Goal: Task Accomplishment & Management: Manage account settings

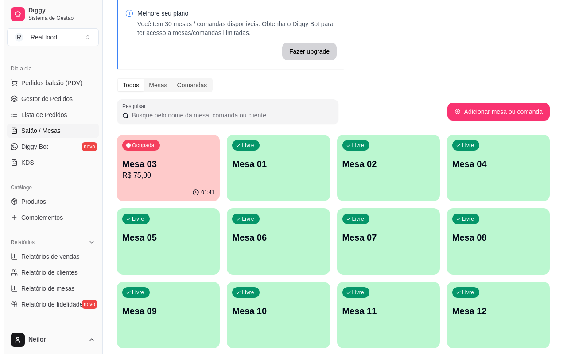
scroll to position [89, 0]
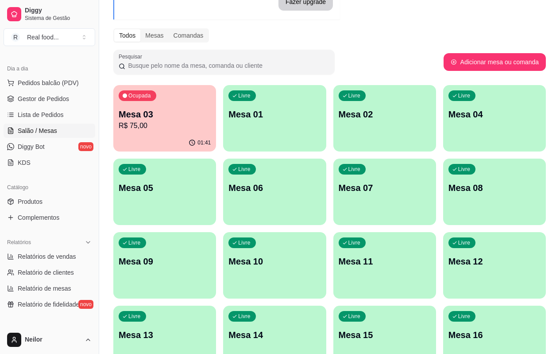
click at [154, 104] on div "Ocupada Mesa 03 R$ 75,00" at bounding box center [164, 109] width 103 height 49
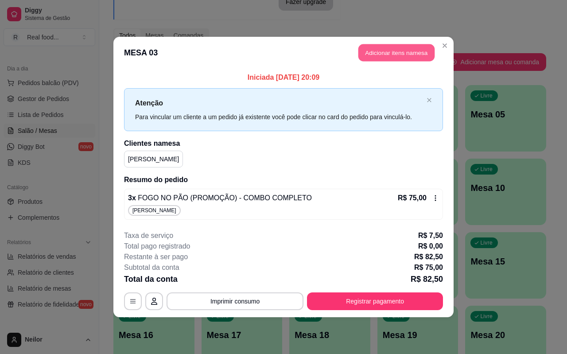
click at [408, 53] on button "Adicionar itens na mesa" at bounding box center [396, 52] width 76 height 17
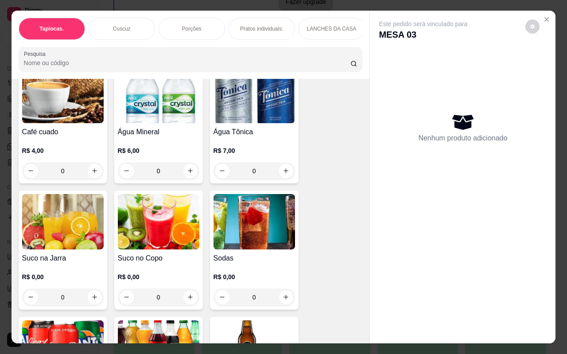
scroll to position [1904, 0]
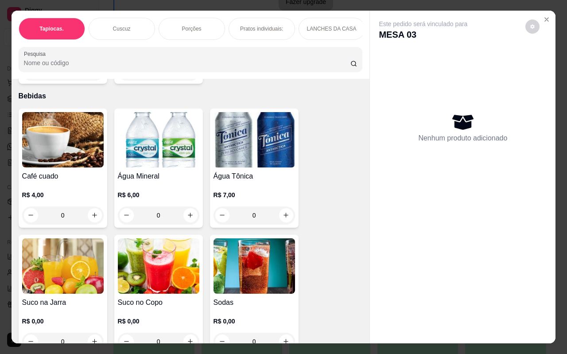
click at [190, 210] on div "0" at bounding box center [158, 215] width 81 height 18
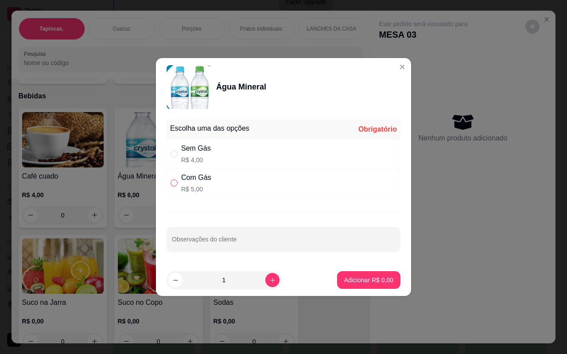
click at [175, 179] on label "" at bounding box center [173, 183] width 7 height 10
click at [175, 179] on input "" at bounding box center [173, 182] width 7 height 7
click at [174, 187] on label "" at bounding box center [173, 183] width 7 height 10
click at [174, 186] on input "" at bounding box center [173, 182] width 7 height 7
click at [174, 181] on input "" at bounding box center [173, 182] width 7 height 7
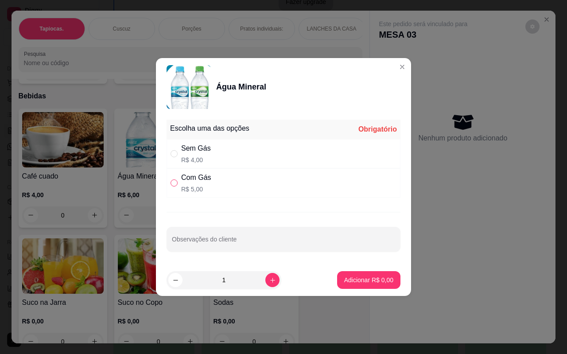
radio input "true"
click at [345, 278] on p "Adicionar R$ 5,00" at bounding box center [368, 279] width 49 height 9
type input "1"
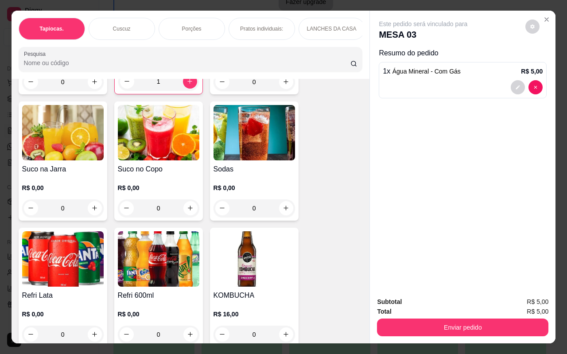
scroll to position [2081, 0]
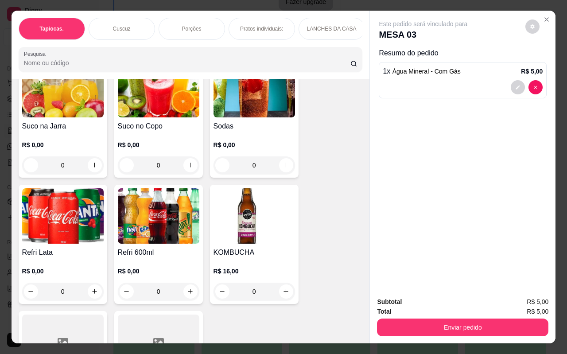
click at [93, 286] on div "0" at bounding box center [62, 292] width 81 height 18
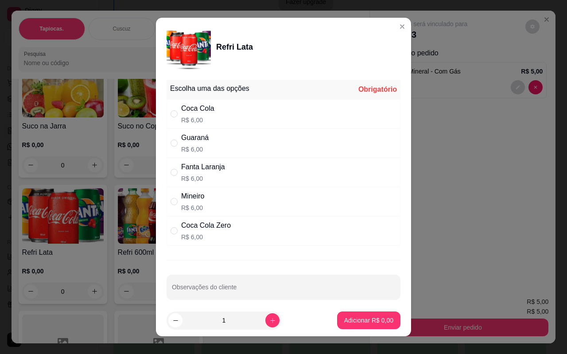
click at [174, 114] on div "" at bounding box center [175, 114] width 11 height 10
radio input "true"
click at [365, 312] on button "Adicionar R$ 6,00" at bounding box center [369, 320] width 62 height 17
type input "1"
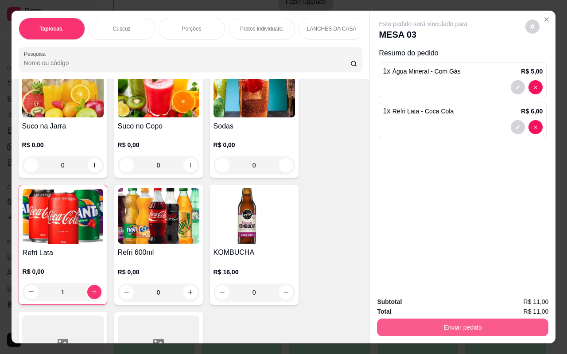
click at [457, 322] on button "Enviar pedido" at bounding box center [462, 327] width 171 height 18
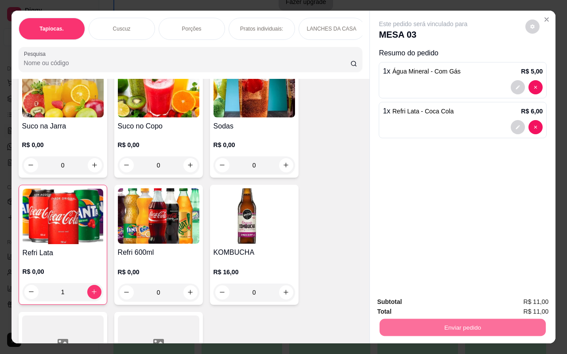
click at [418, 303] on button "Não registrar e enviar pedido" at bounding box center [433, 302] width 92 height 17
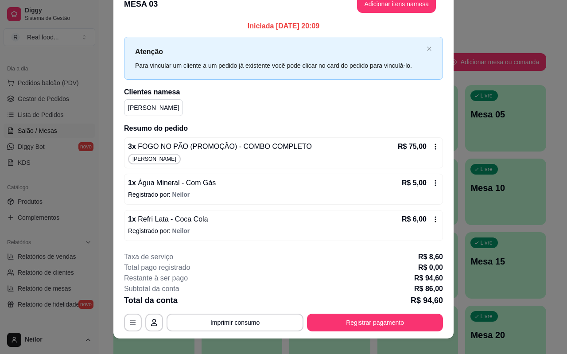
scroll to position [27, 0]
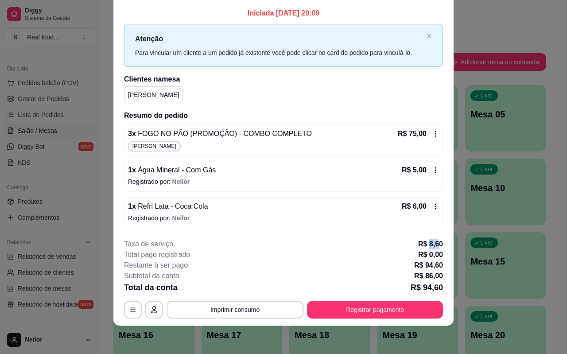
drag, startPoint x: 427, startPoint y: 244, endPoint x: 434, endPoint y: 244, distance: 7.1
click at [434, 244] on p "R$ 8,60" at bounding box center [430, 244] width 25 height 11
click at [429, 271] on p "R$ 86,00" at bounding box center [428, 276] width 29 height 11
drag, startPoint x: 423, startPoint y: 276, endPoint x: 434, endPoint y: 277, distance: 11.1
click at [434, 277] on p "R$ 86,00" at bounding box center [428, 276] width 29 height 11
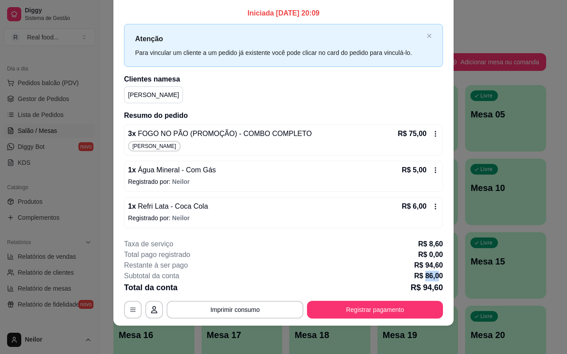
click at [434, 277] on p "R$ 86,00" at bounding box center [428, 276] width 29 height 11
click at [396, 272] on div "Subtotal da conta R$ 86,00" at bounding box center [283, 276] width 319 height 11
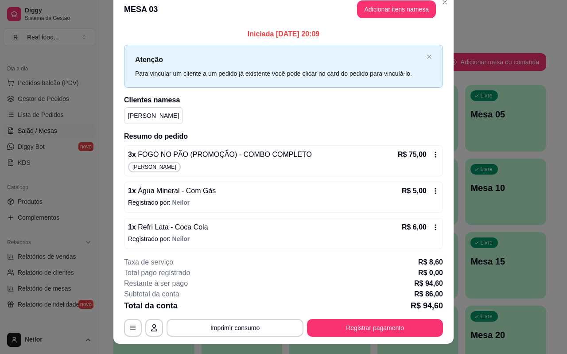
scroll to position [0, 0]
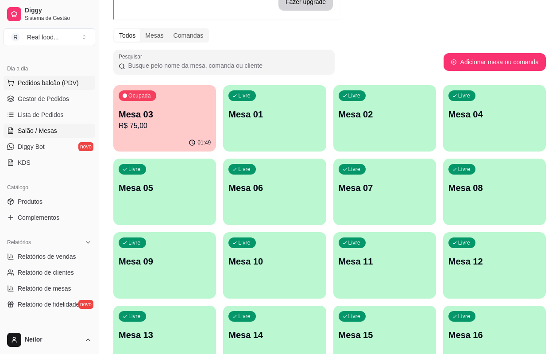
click at [48, 83] on span "Pedidos balcão (PDV)" at bounding box center [48, 82] width 61 height 9
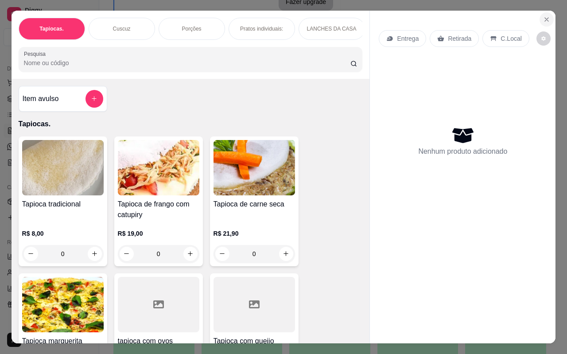
click at [539, 17] on button "Close" at bounding box center [546, 19] width 14 height 14
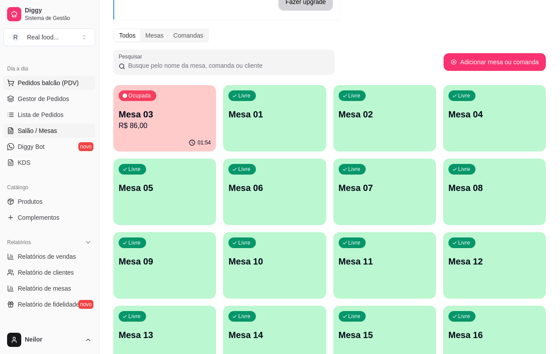
click at [41, 85] on span "Pedidos balcão (PDV)" at bounding box center [48, 82] width 61 height 9
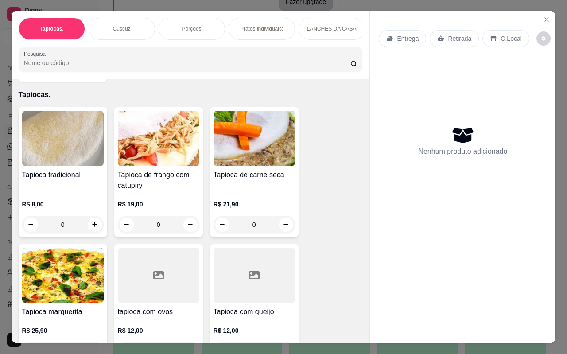
scroll to position [44, 0]
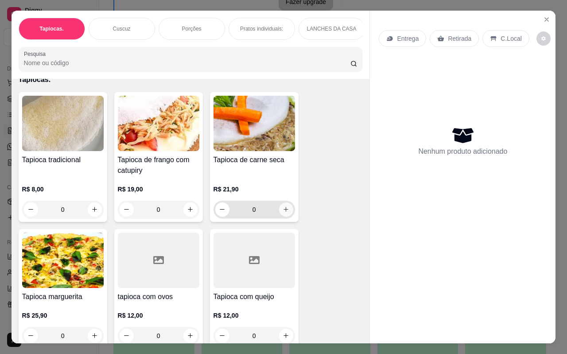
click at [284, 213] on icon "increase-product-quantity" at bounding box center [286, 209] width 7 height 7
type input "1"
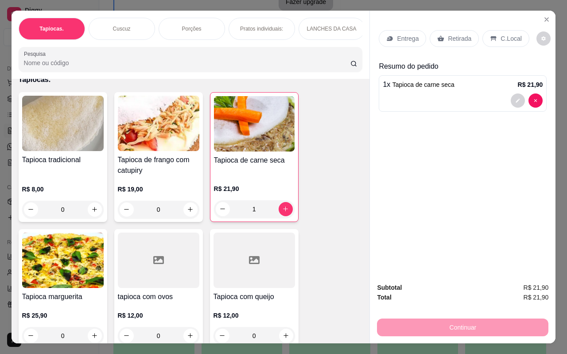
click at [497, 40] on div "C.Local" at bounding box center [505, 38] width 46 height 17
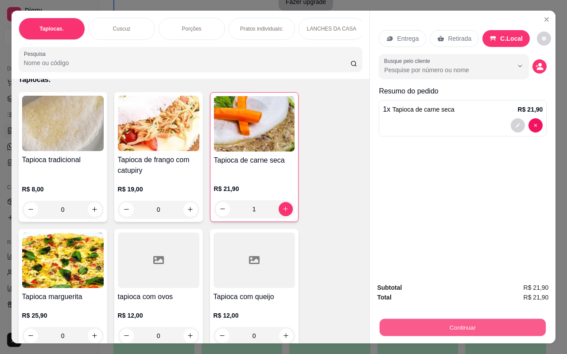
click at [483, 329] on button "Continuar" at bounding box center [462, 327] width 166 height 17
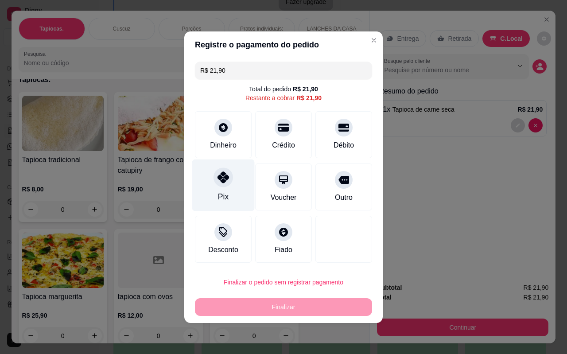
click at [224, 191] on div "Pix" at bounding box center [223, 185] width 62 height 52
type input "R$ 0,00"
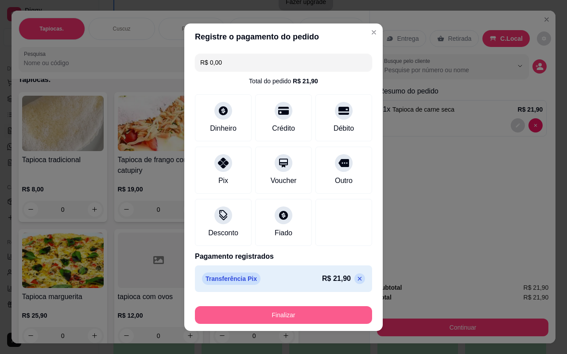
click at [290, 316] on button "Finalizar" at bounding box center [283, 315] width 177 height 18
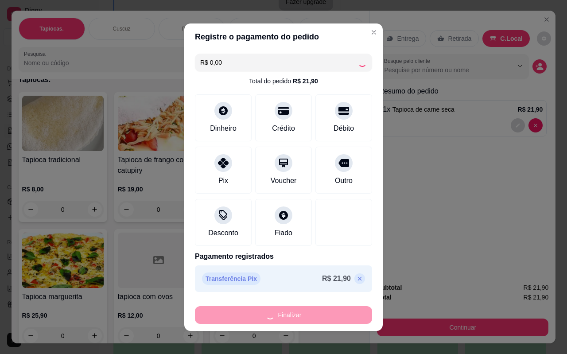
type input "0"
type input "-R$ 21,90"
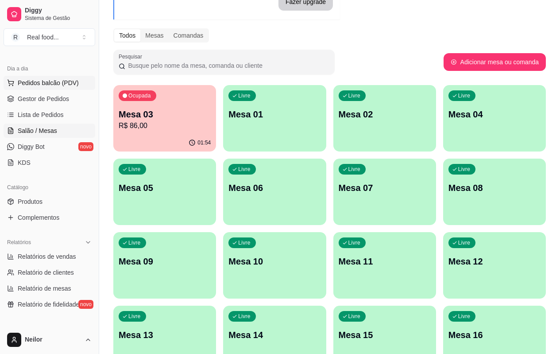
click at [54, 77] on button "Pedidos balcão (PDV)" at bounding box center [50, 83] width 92 height 14
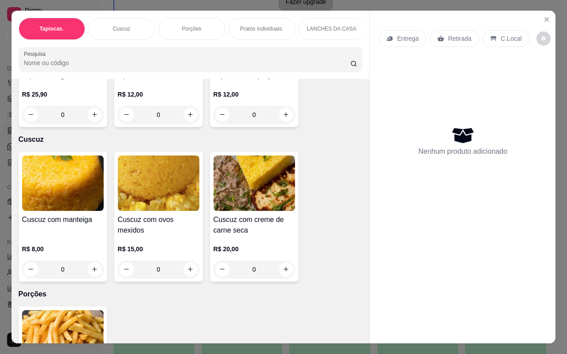
scroll to position [266, 0]
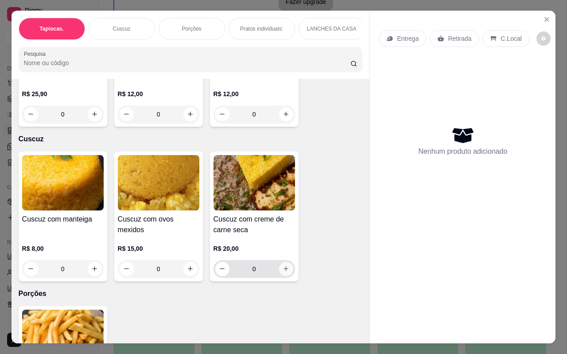
click at [288, 275] on button "increase-product-quantity" at bounding box center [286, 269] width 14 height 14
type input "1"
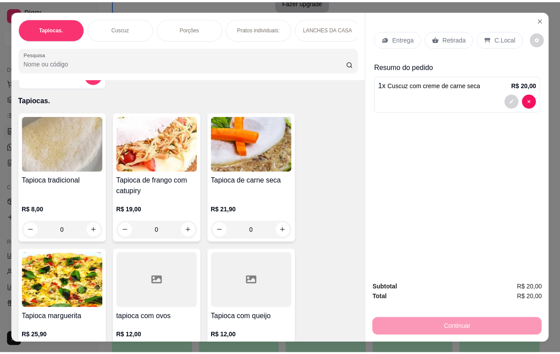
scroll to position [44, 0]
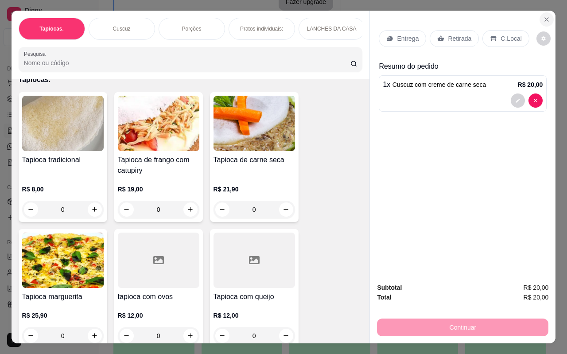
click at [545, 19] on icon "Close" at bounding box center [546, 19] width 7 height 7
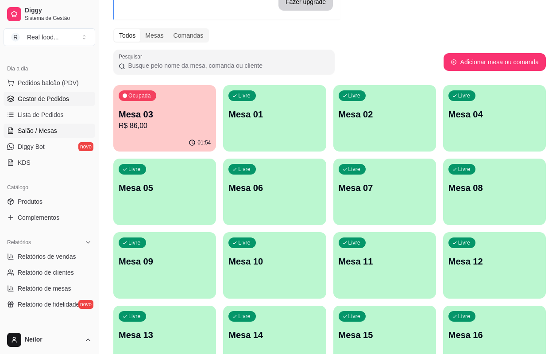
click at [46, 99] on span "Gestor de Pedidos" at bounding box center [43, 98] width 51 height 9
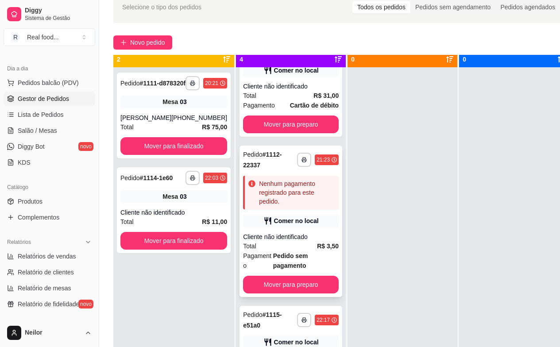
scroll to position [31, 0]
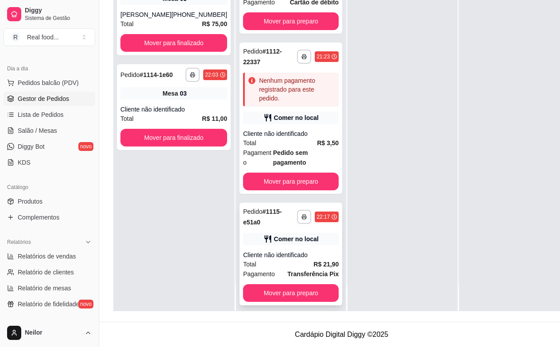
click at [287, 251] on div "Cliente não identificado" at bounding box center [291, 255] width 96 height 9
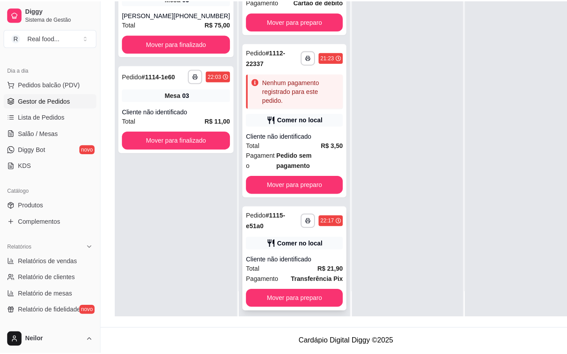
scroll to position [135, 0]
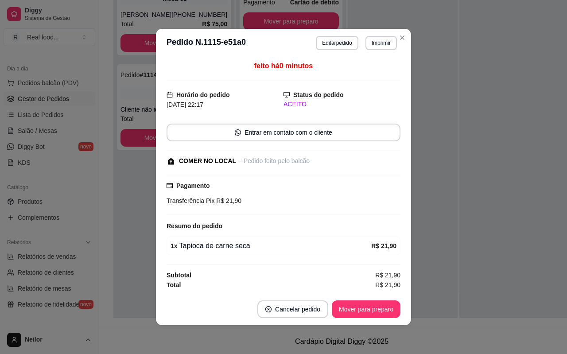
click at [340, 37] on button "Editar pedido" at bounding box center [337, 43] width 42 height 14
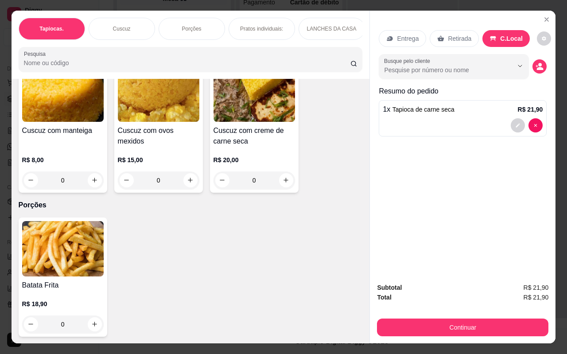
scroll to position [310, 0]
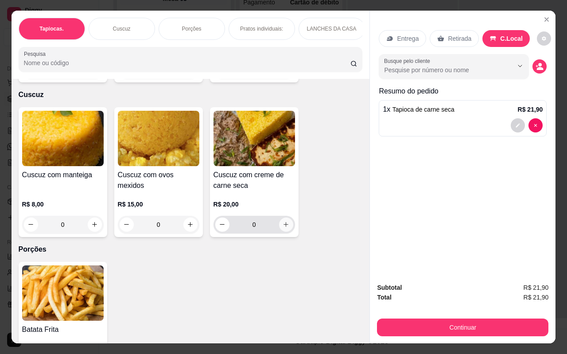
click at [283, 225] on icon "increase-product-quantity" at bounding box center [286, 224] width 7 height 7
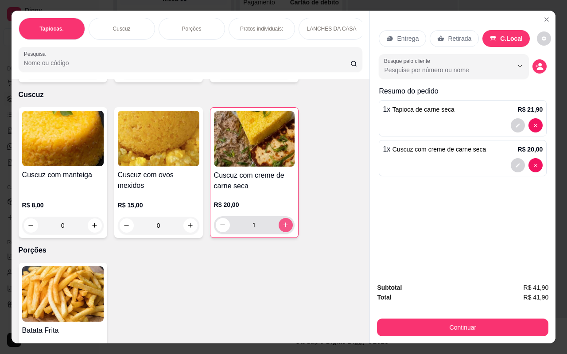
type input "1"
type input "0"
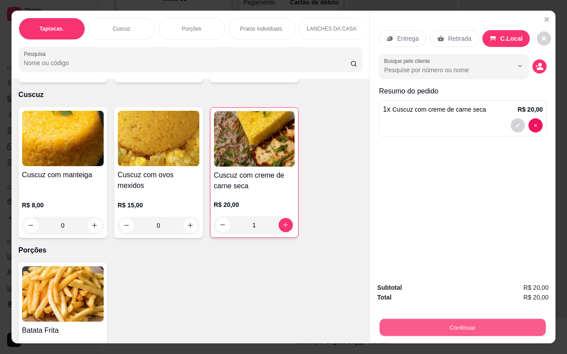
click at [478, 331] on button "Continuar" at bounding box center [462, 327] width 166 height 17
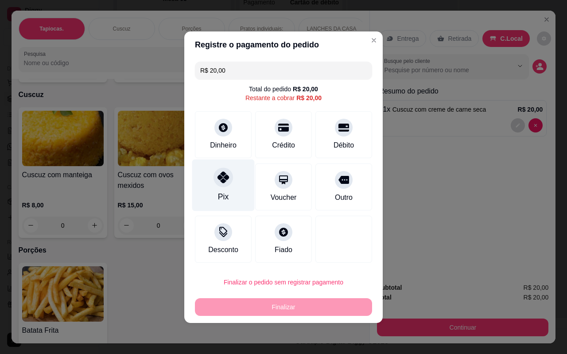
click at [252, 209] on div "Pix" at bounding box center [223, 185] width 62 height 52
type input "R$ 0,00"
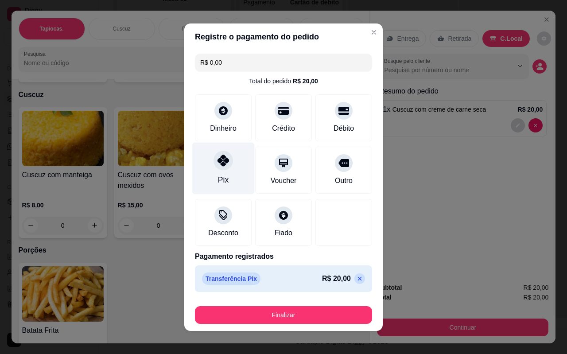
click at [220, 171] on div "Pix" at bounding box center [223, 168] width 62 height 52
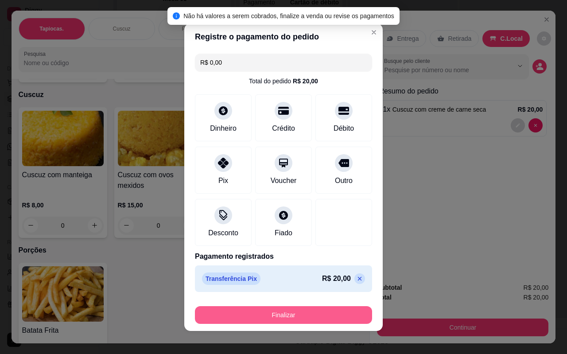
click at [286, 314] on button "Finalizar" at bounding box center [283, 315] width 177 height 18
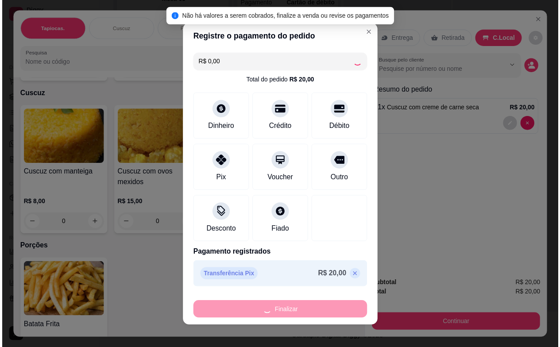
scroll to position [25, 0]
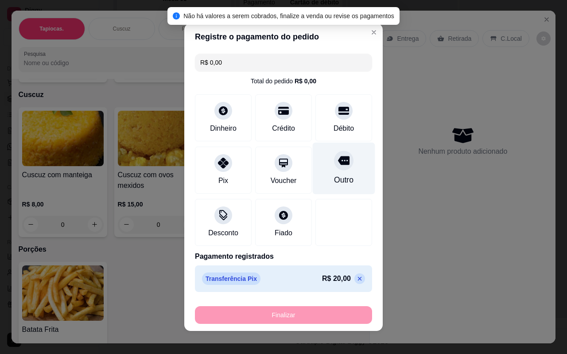
type input "0"
type input "-R$ 20,00"
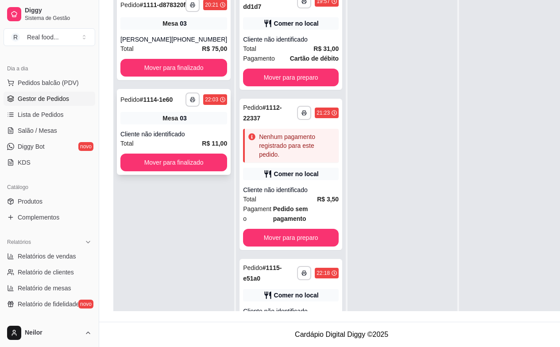
scroll to position [155, 0]
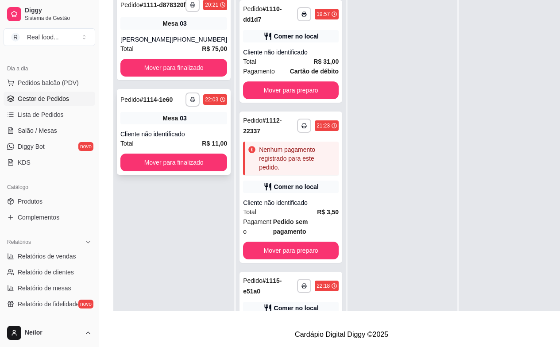
click at [180, 123] on div "03" at bounding box center [183, 118] width 7 height 9
click at [174, 167] on button "Mover para finalizado" at bounding box center [173, 163] width 107 height 18
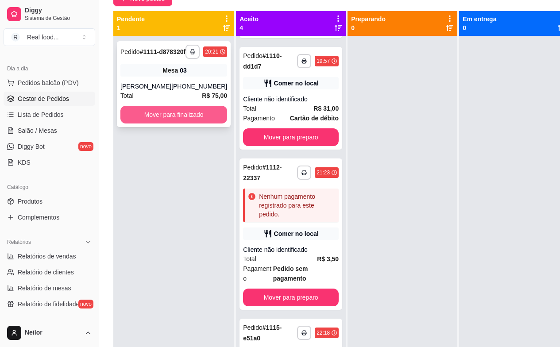
scroll to position [46, 0]
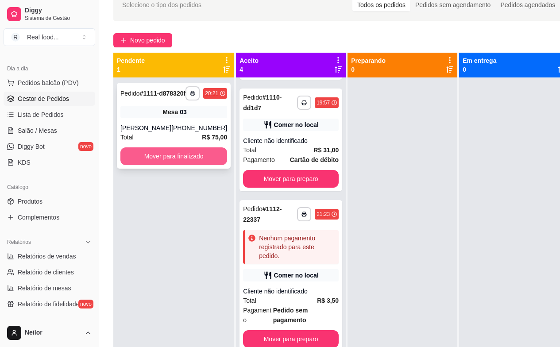
click at [163, 165] on button "Mover para finalizado" at bounding box center [173, 156] width 107 height 18
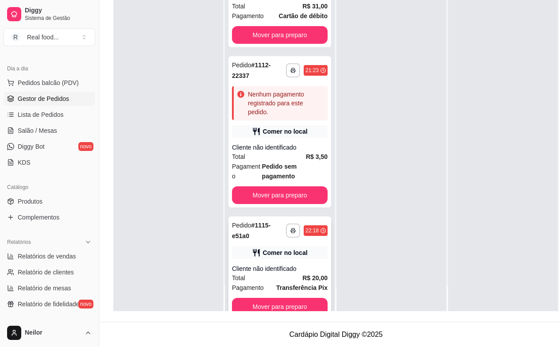
scroll to position [199, 0]
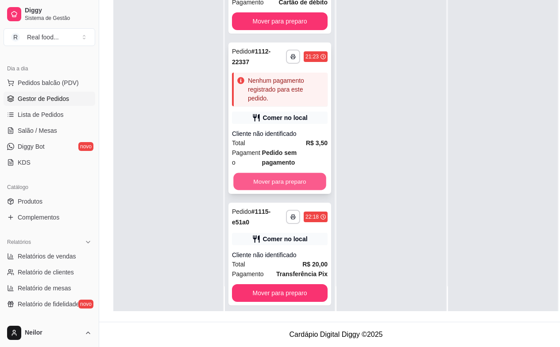
click at [305, 173] on button "Mover para preparo" at bounding box center [279, 181] width 93 height 17
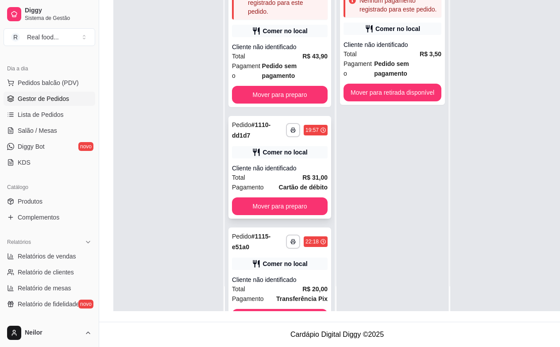
scroll to position [0, 0]
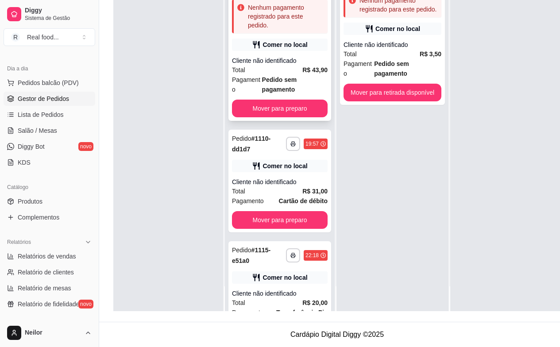
click at [291, 65] on div "Total R$ 43,90" at bounding box center [280, 70] width 96 height 10
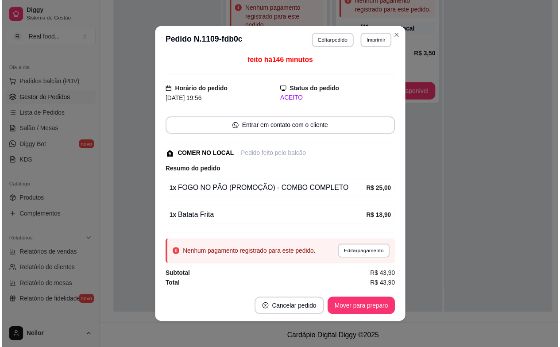
scroll to position [4, 0]
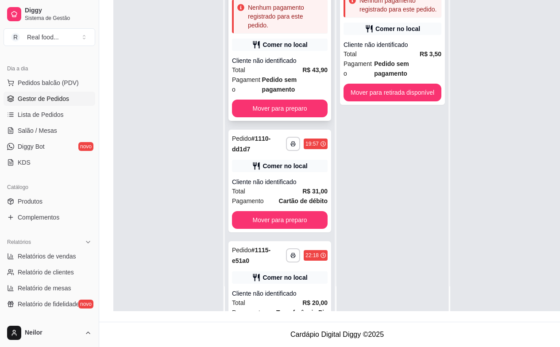
click at [275, 105] on button "Mover para preparo" at bounding box center [280, 109] width 96 height 18
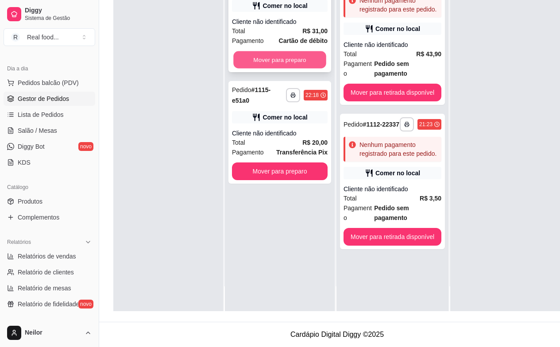
click at [290, 67] on button "Mover para preparo" at bounding box center [279, 59] width 93 height 17
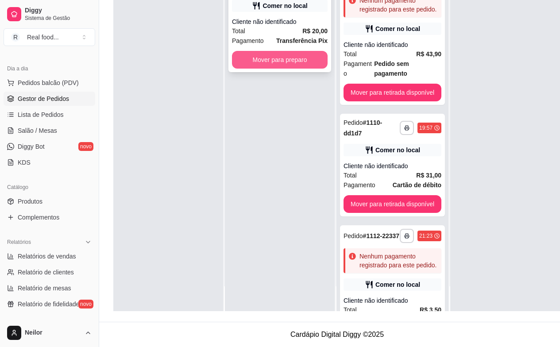
click at [290, 58] on button "Mover para preparo" at bounding box center [280, 60] width 96 height 18
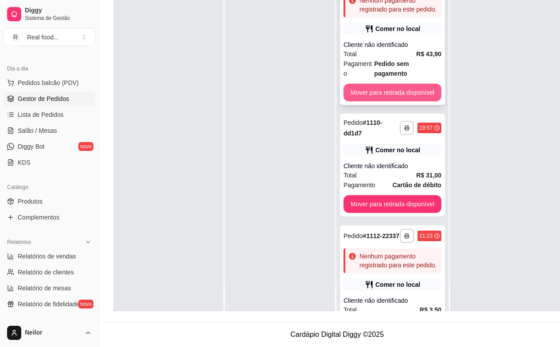
click at [398, 84] on button "Mover para retirada disponível" at bounding box center [393, 93] width 98 height 18
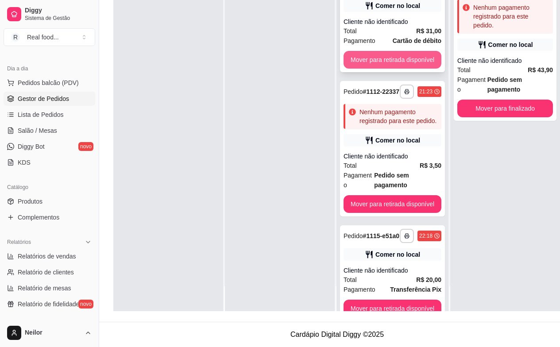
click at [400, 56] on button "Mover para retirada disponível" at bounding box center [393, 60] width 98 height 18
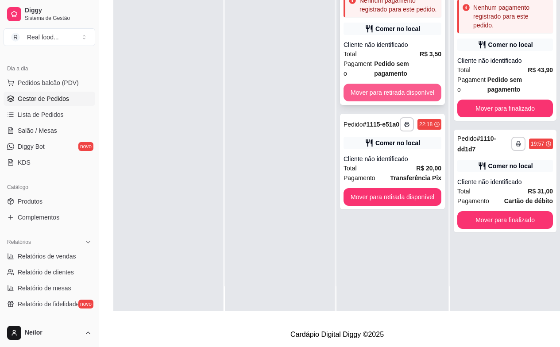
click at [403, 84] on button "Mover para retirada disponível" at bounding box center [393, 93] width 98 height 18
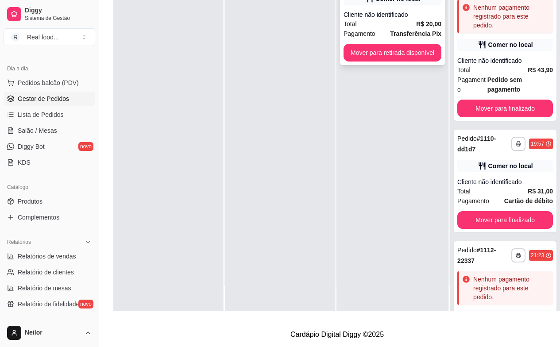
click at [402, 57] on button "Mover para retirada disponível" at bounding box center [393, 53] width 98 height 18
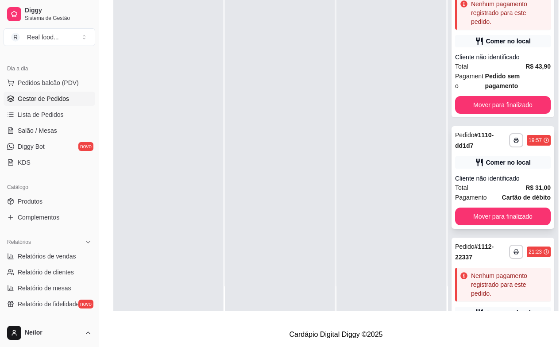
scroll to position [0, 0]
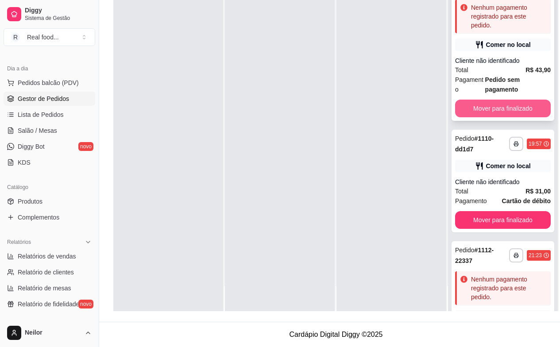
click at [499, 111] on button "Mover para finalizado" at bounding box center [503, 109] width 96 height 18
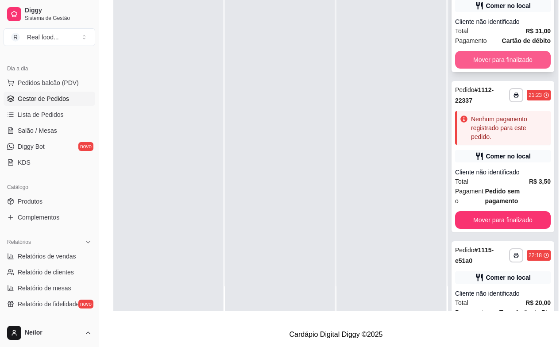
click at [507, 61] on button "Mover para finalizado" at bounding box center [503, 60] width 96 height 18
click at [507, 61] on div "Mover para finalizado" at bounding box center [503, 60] width 96 height 18
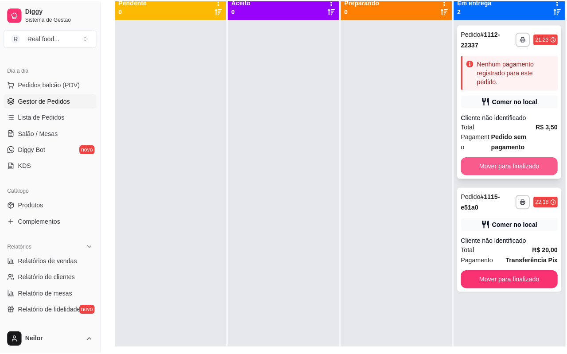
scroll to position [91, 0]
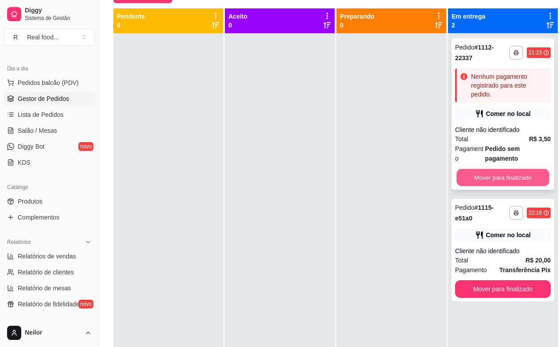
click at [521, 174] on button "Mover para finalizado" at bounding box center [503, 177] width 93 height 17
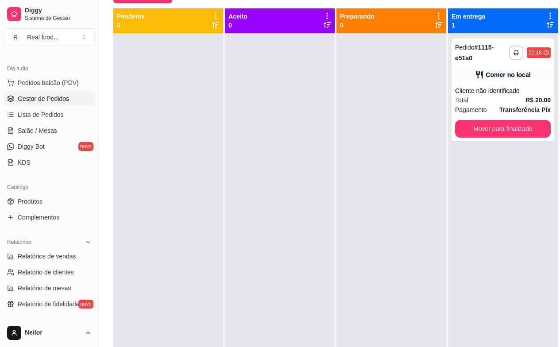
click at [388, 152] on div at bounding box center [392, 206] width 110 height 347
click at [502, 72] on div "Comer no local" at bounding box center [503, 75] width 96 height 12
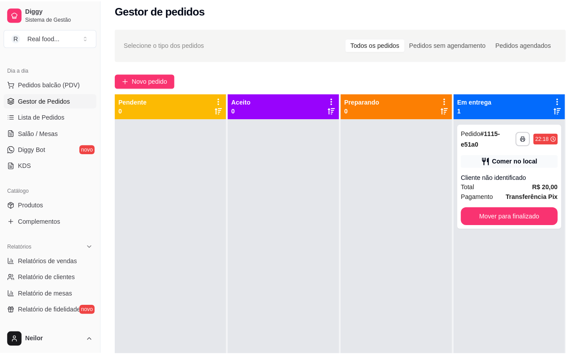
scroll to position [0, 0]
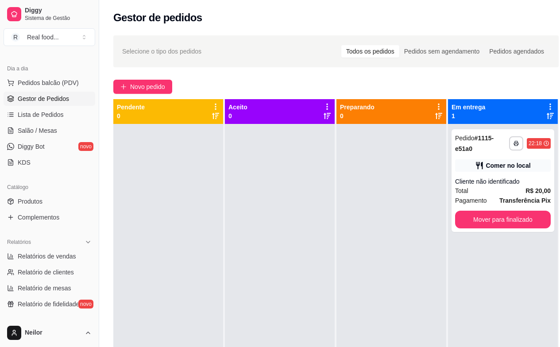
click at [297, 21] on div "Gestor de pedidos" at bounding box center [335, 18] width 445 height 14
click at [58, 75] on div "Dia a dia" at bounding box center [50, 69] width 92 height 14
click at [57, 86] on span "Pedidos balcão (PDV)" at bounding box center [48, 82] width 61 height 9
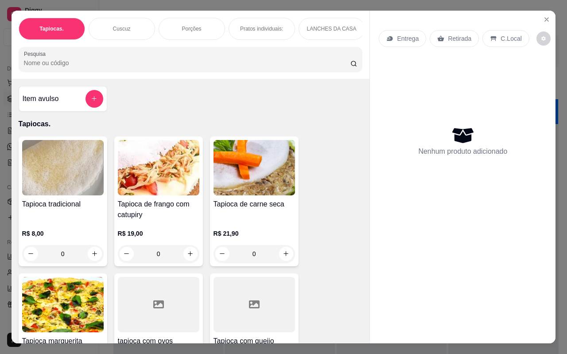
scroll to position [44, 0]
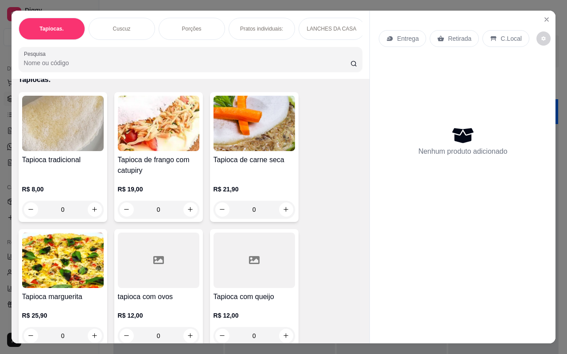
click at [325, 195] on div "Tapioca tradicional R$ 8,00 0 Tapioca de frango com catupiry R$ 19,00 0 Tapioca…" at bounding box center [191, 220] width 344 height 256
click at [326, 195] on div "Tapioca tradicional R$ 8,00 0 Tapioca de frango com catupiry R$ 19,00 0 Tapioca…" at bounding box center [191, 220] width 344 height 256
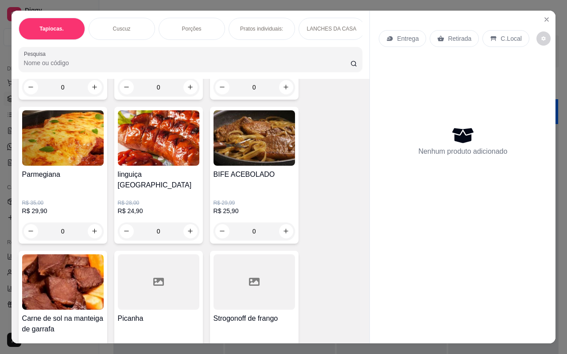
scroll to position [841, 0]
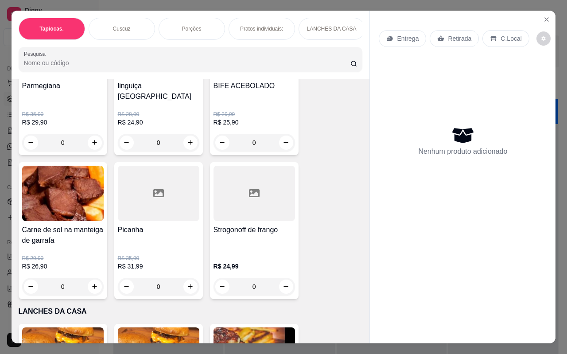
click at [326, 119] on div "Filé mignon ao molho rústico R$ 51,99 R$ 39,90 0 Esgotado Filé de tilápia R$ 35…" at bounding box center [191, 86] width 344 height 425
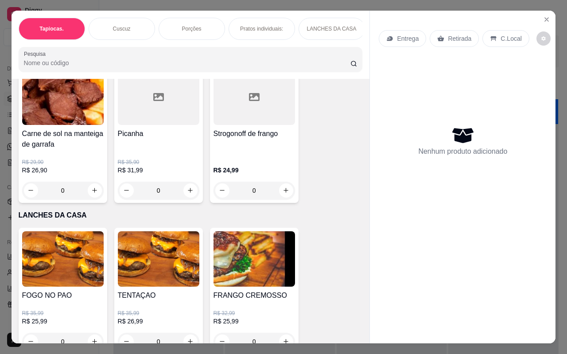
scroll to position [974, 0]
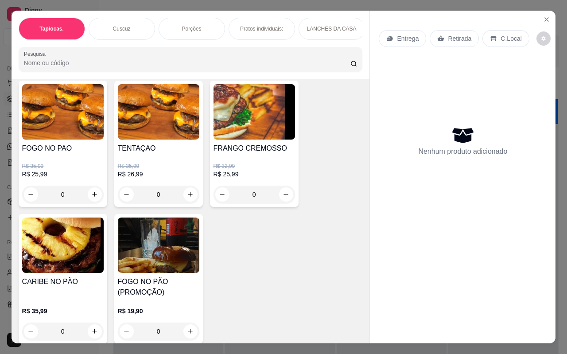
scroll to position [1063, 0]
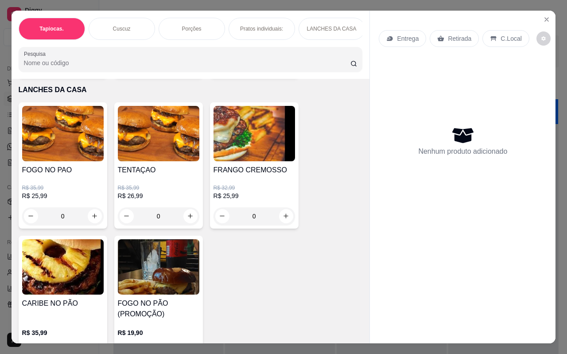
click at [326, 119] on div "FOGO NO PAO R$ 35,99 R$ 25,99 0 TENTAÇAO R$ 35,99 R$ 26,99 0 FRANGO CREMOSSO R$…" at bounding box center [191, 233] width 344 height 263
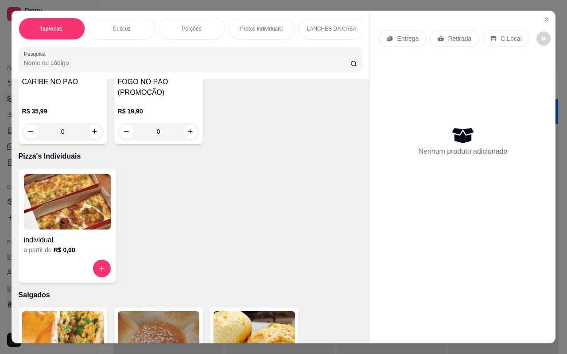
scroll to position [1151, 0]
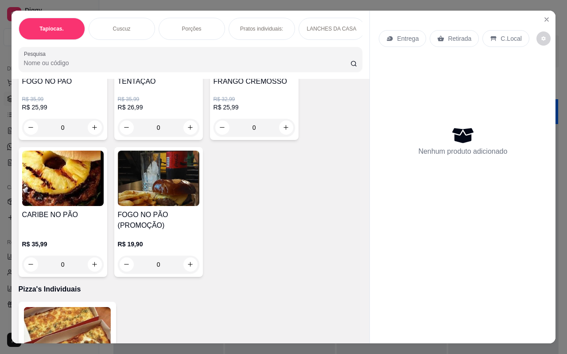
click at [189, 255] on div "0" at bounding box center [158, 264] width 81 height 18
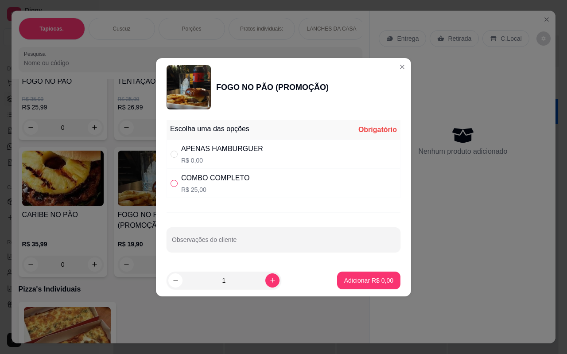
click at [173, 182] on input "" at bounding box center [173, 183] width 7 height 7
radio input "true"
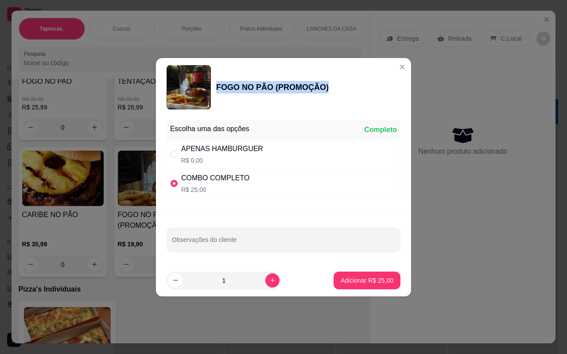
drag, startPoint x: 329, startPoint y: 90, endPoint x: 217, endPoint y: 89, distance: 111.1
click at [217, 89] on div "FOGO NO PÃO (PROMOÇÃO)" at bounding box center [283, 87] width 234 height 44
click at [217, 89] on div "FOGO NO PÃO (PROMOÇÃO)" at bounding box center [272, 87] width 112 height 12
click at [310, 74] on div "FOGO NO PÃO (PROMOÇÃO)" at bounding box center [283, 87] width 234 height 44
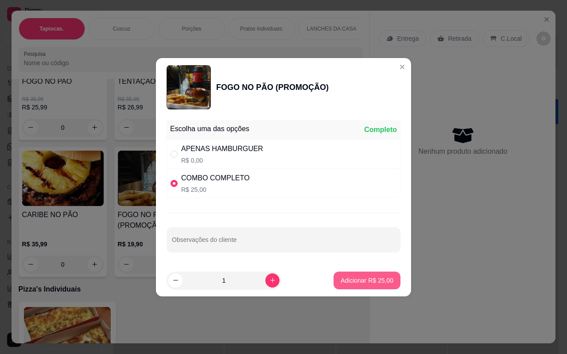
click at [361, 287] on button "Adicionar R$ 25,00" at bounding box center [366, 280] width 67 height 18
type input "1"
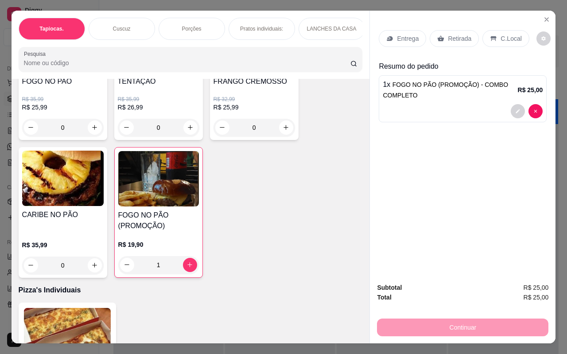
click at [500, 36] on p "C.Local" at bounding box center [510, 38] width 21 height 9
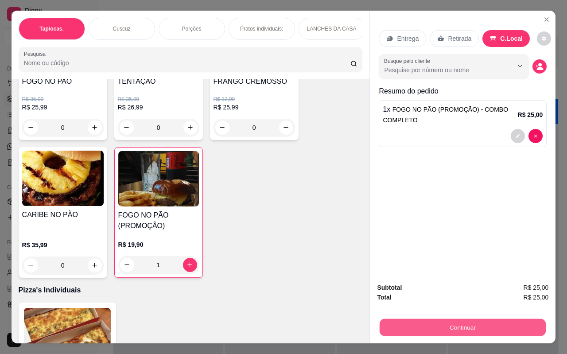
click at [467, 322] on button "Continuar" at bounding box center [462, 327] width 166 height 17
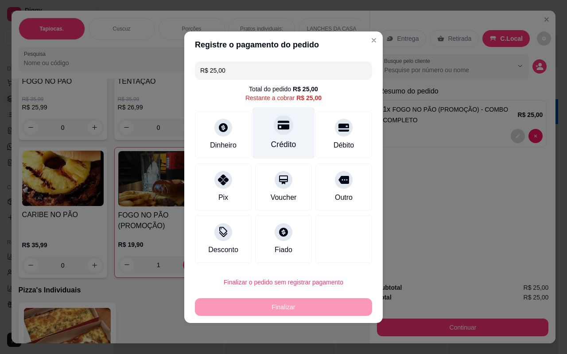
click at [279, 129] on icon at bounding box center [284, 124] width 12 height 9
type input "R$ 0,00"
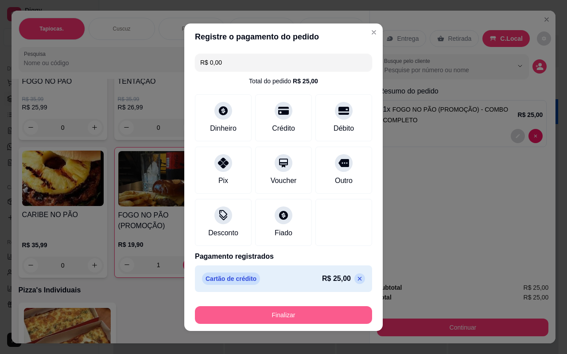
click at [274, 321] on button "Finalizar" at bounding box center [283, 315] width 177 height 18
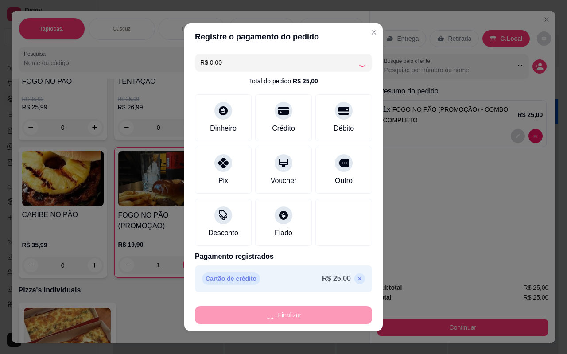
type input "0"
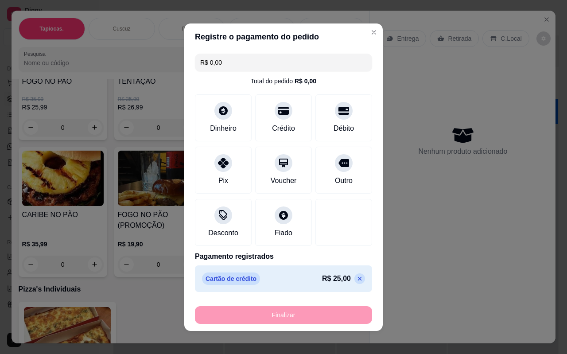
type input "-R$ 25,00"
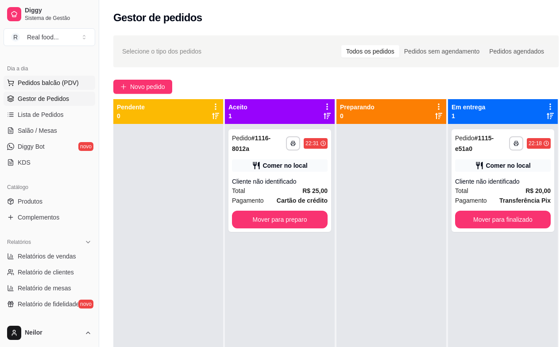
click at [57, 85] on span "Pedidos balcão (PDV)" at bounding box center [48, 82] width 61 height 9
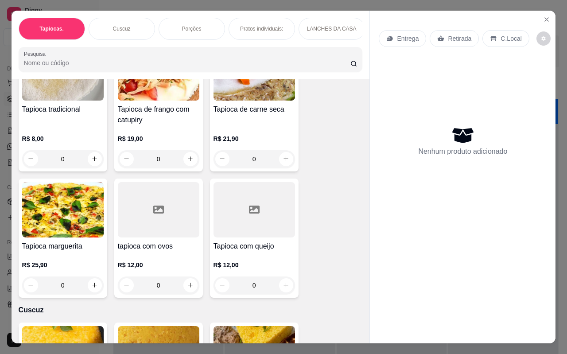
scroll to position [89, 0]
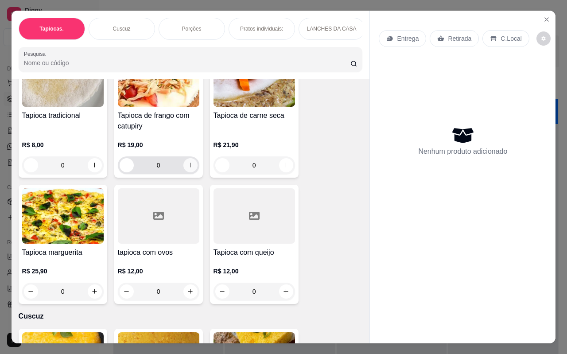
click at [188, 168] on icon "increase-product-quantity" at bounding box center [190, 165] width 5 height 5
type input "1"
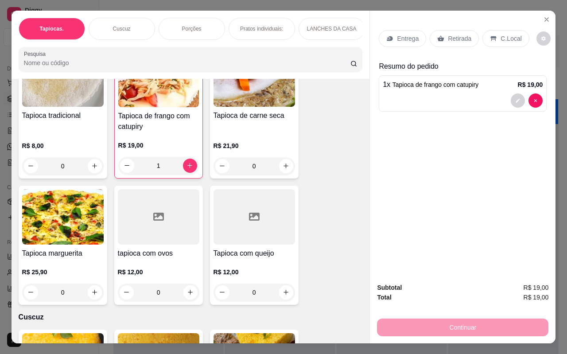
click at [328, 223] on div "Tapioca tradicional R$ 8,00 0 Tapioca de frango com catupiry R$ 19,00 1 Tapioca…" at bounding box center [191, 176] width 344 height 257
click at [325, 222] on div "Tapioca tradicional R$ 8,00 0 Tapioca de frango com catupiry R$ 19,00 1 Tapioca…" at bounding box center [191, 176] width 344 height 257
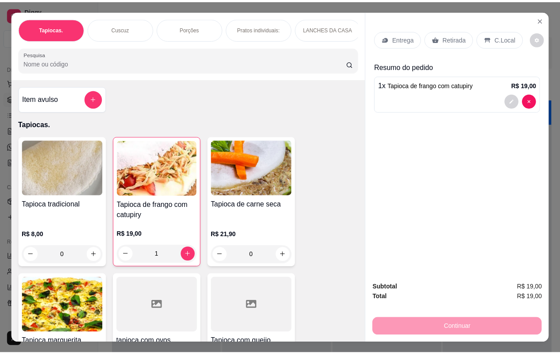
scroll to position [44, 0]
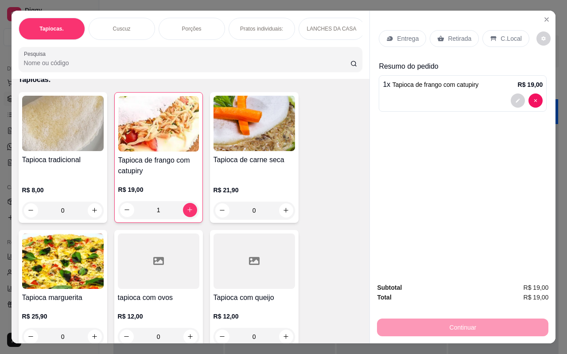
click at [327, 140] on div "Tapioca tradicional R$ 8,00 0 Tapioca de frango com catupiry R$ 19,00 1 Tapioca…" at bounding box center [191, 220] width 344 height 257
click at [507, 38] on p "C.Local" at bounding box center [510, 38] width 21 height 9
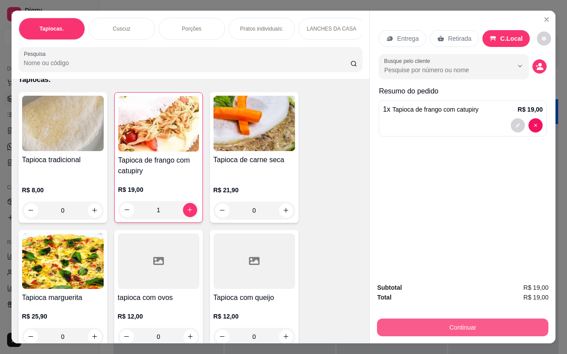
click at [470, 329] on button "Continuar" at bounding box center [462, 327] width 171 height 18
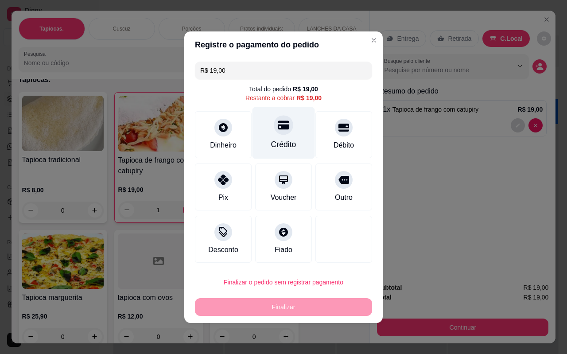
click at [287, 138] on div "Crédito" at bounding box center [283, 133] width 62 height 52
type input "R$ 0,00"
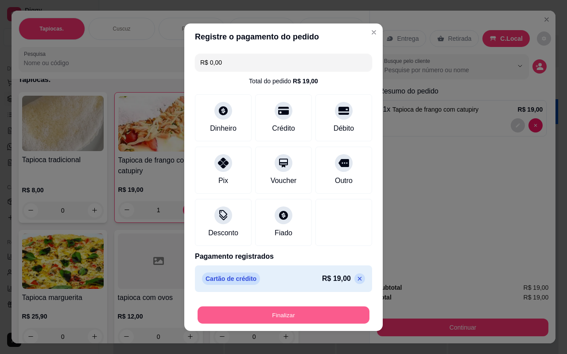
click at [274, 306] on button "Finalizar" at bounding box center [283, 314] width 172 height 17
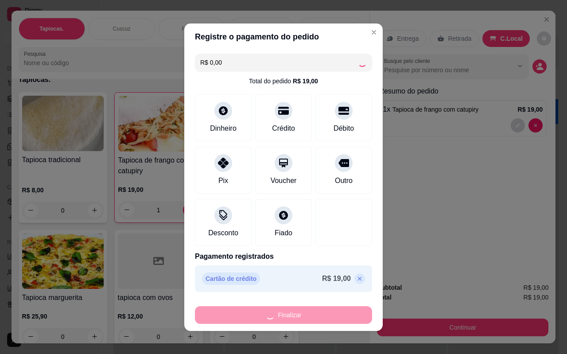
type input "0"
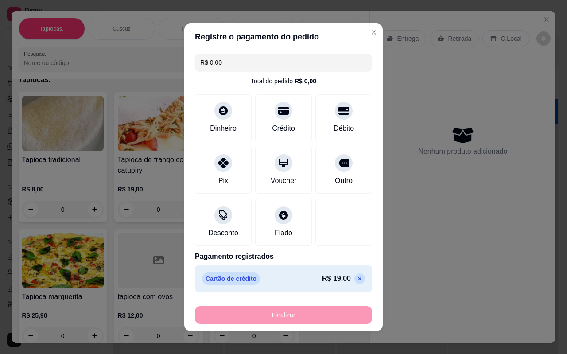
type input "-R$ 19,00"
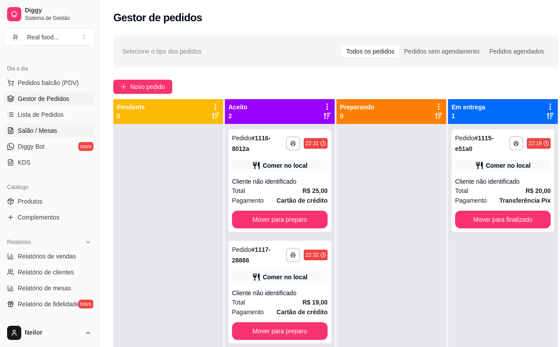
click at [54, 128] on span "Salão / Mesas" at bounding box center [37, 130] width 39 height 9
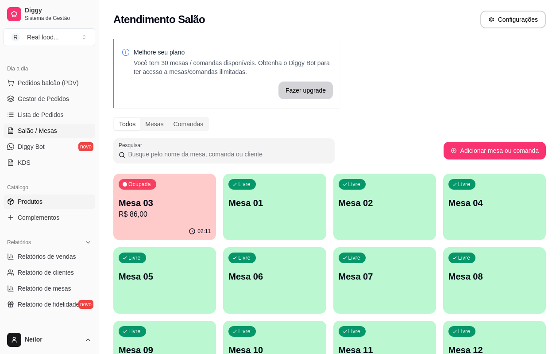
click at [42, 201] on span "Produtos" at bounding box center [30, 201] width 25 height 9
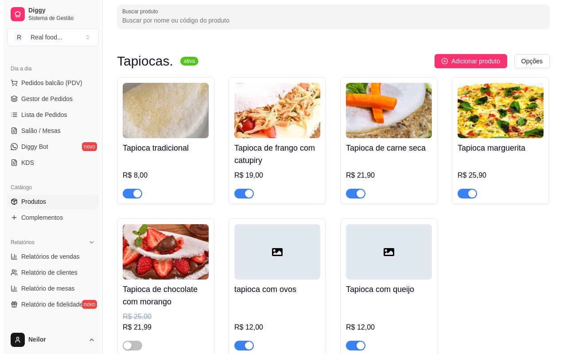
scroll to position [44, 0]
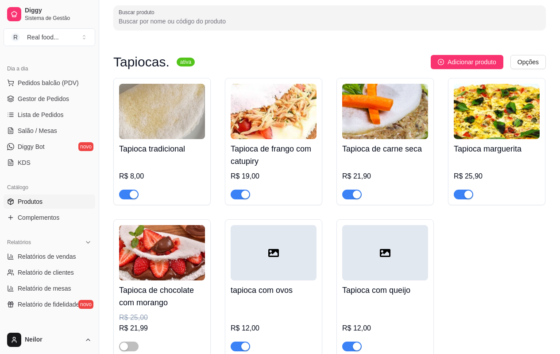
click at [267, 138] on img at bounding box center [274, 111] width 86 height 55
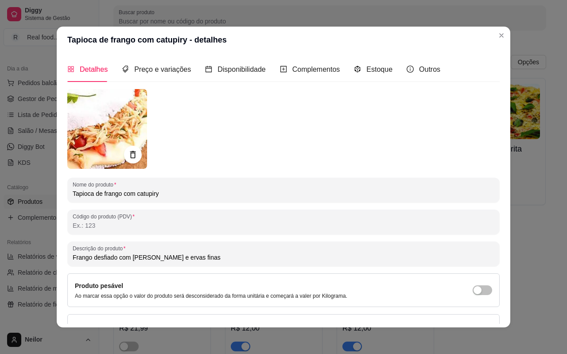
drag, startPoint x: 174, startPoint y: 192, endPoint x: 120, endPoint y: 195, distance: 54.1
click at [120, 195] on input "Tapioca de frango com catupiry" at bounding box center [284, 193] width 422 height 9
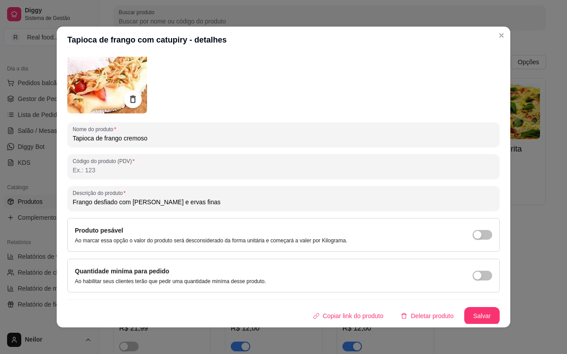
scroll to position [56, 0]
click at [98, 137] on input "Tapioca de frango cremoso" at bounding box center [284, 137] width 422 height 9
click at [99, 136] on input "Tapioca de frango cremoso" at bounding box center [284, 137] width 422 height 9
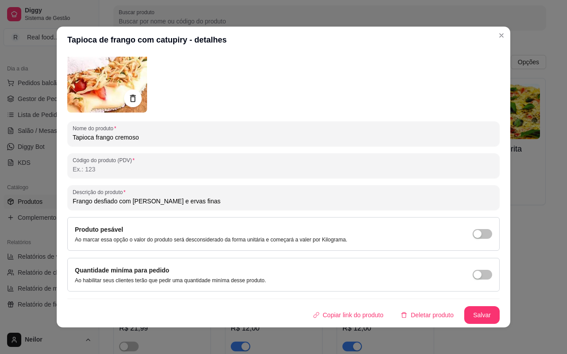
type input "Tapioca frango cremoso"
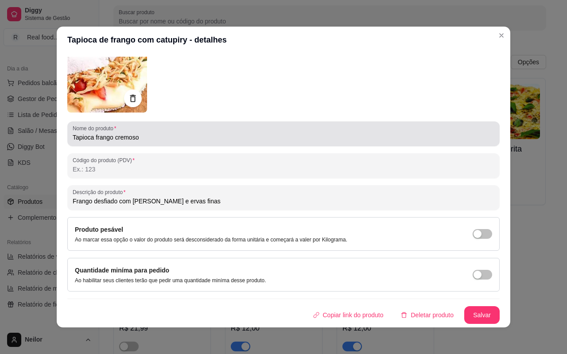
click at [156, 146] on div "Nome do produto Tapioca frango cremoso" at bounding box center [283, 133] width 432 height 25
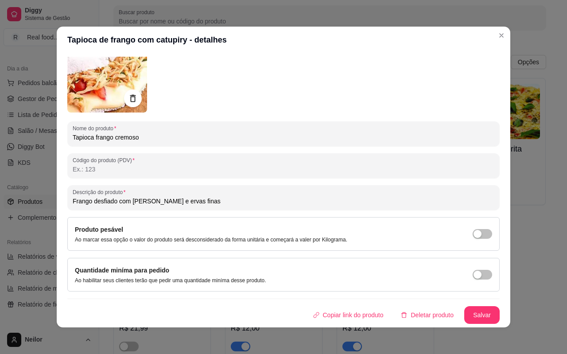
click at [159, 142] on div "Tapioca frango cremoso" at bounding box center [284, 134] width 422 height 18
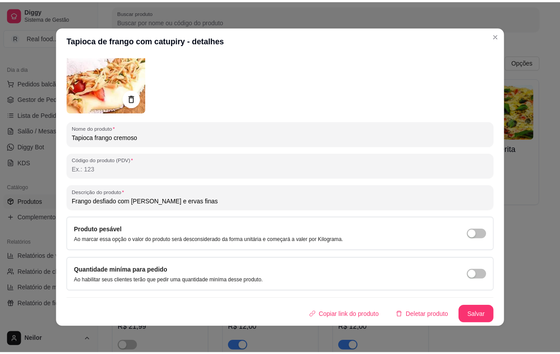
scroll to position [2, 0]
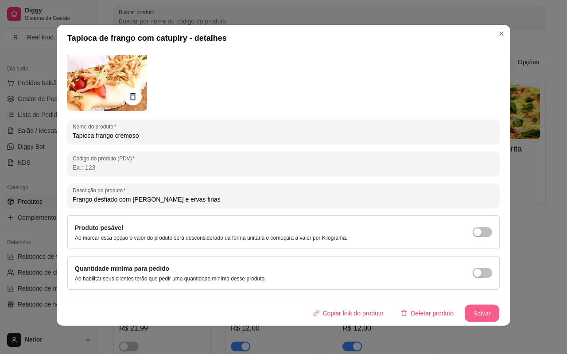
click at [464, 306] on button "Salvar" at bounding box center [481, 313] width 35 height 17
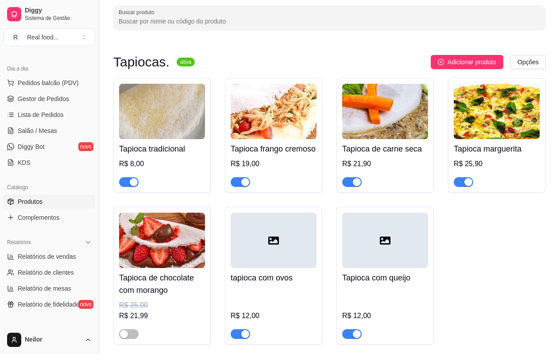
scroll to position [354, 0]
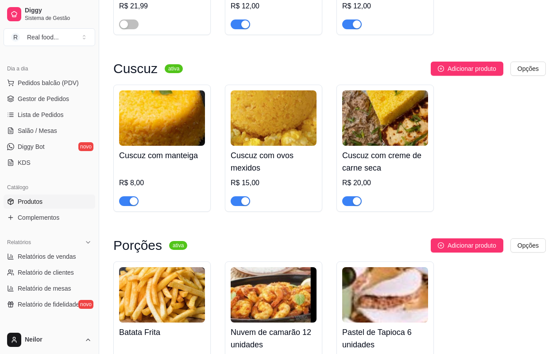
click at [543, 143] on div "Cuscuz com manteiga R$ 8,00 Cuscuz com ovos mexidos R$ 15,00 Cuscuz com creme d…" at bounding box center [329, 148] width 433 height 127
click at [493, 148] on div "Cuscuz com manteiga R$ 8,00 Cuscuz com ovos mexidos R$ 15,00 Cuscuz com creme d…" at bounding box center [329, 148] width 433 height 127
click at [478, 142] on div "Cuscuz com manteiga R$ 8,00 Cuscuz com ovos mexidos R$ 15,00 Cuscuz com creme d…" at bounding box center [329, 148] width 433 height 127
click at [488, 143] on div "Cuscuz com manteiga R$ 8,00 Cuscuz com ovos mexidos R$ 15,00 Cuscuz com creme d…" at bounding box center [329, 148] width 433 height 127
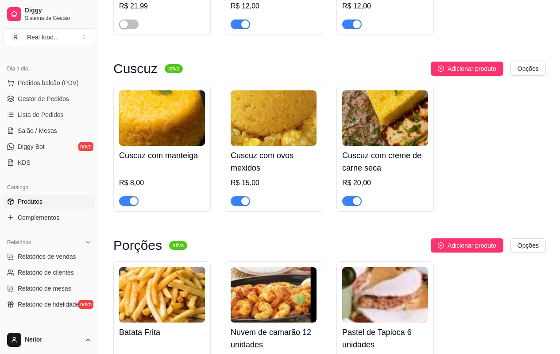
click at [494, 147] on div "Cuscuz com manteiga R$ 8,00 Cuscuz com ovos mexidos R$ 15,00 Cuscuz com creme d…" at bounding box center [329, 148] width 433 height 127
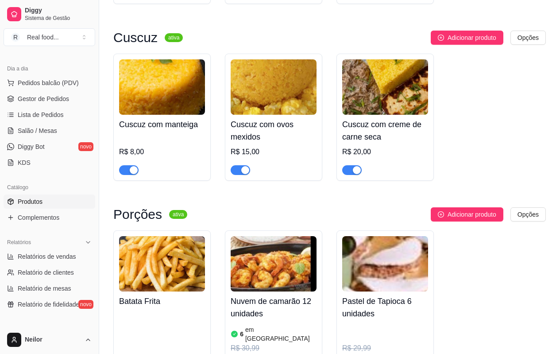
scroll to position [398, 0]
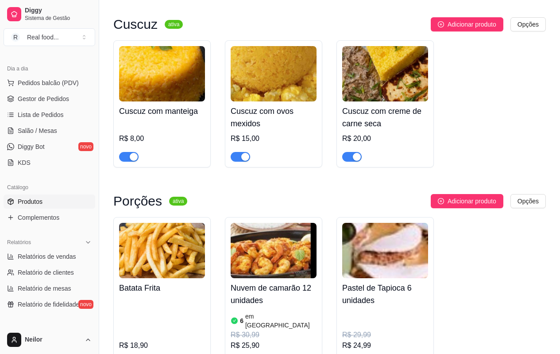
click at [494, 147] on div "Cuscuz com manteiga R$ 8,00 Cuscuz com ovos mexidos R$ 15,00 Cuscuz com creme d…" at bounding box center [329, 103] width 433 height 127
click at [496, 147] on div "Cuscuz com manteiga R$ 8,00 Cuscuz com ovos mexidos R$ 15,00 Cuscuz com creme d…" at bounding box center [329, 103] width 433 height 127
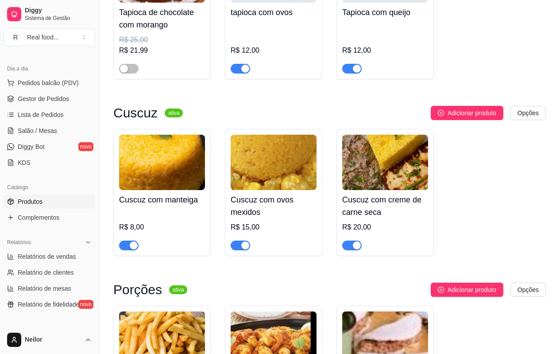
click at [498, 147] on div "Cuscuz com manteiga R$ 8,00 Cuscuz com ovos mexidos R$ 15,00 Cuscuz com creme d…" at bounding box center [329, 192] width 433 height 127
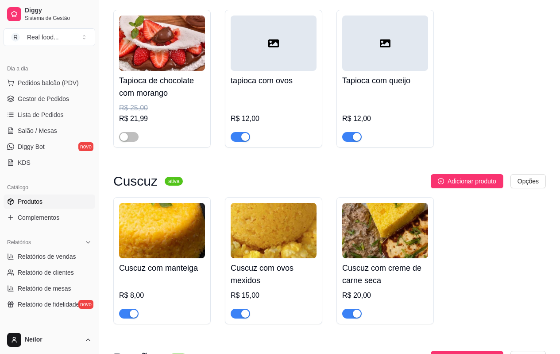
scroll to position [132, 0]
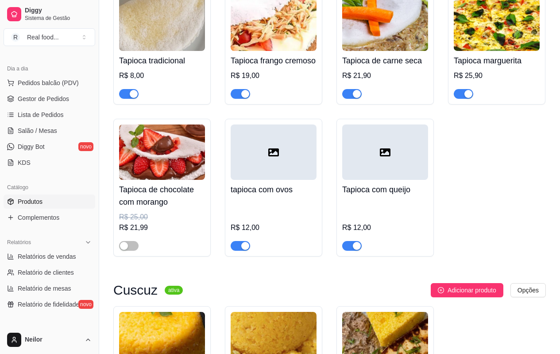
click at [498, 147] on div "Tapioca tradicional R$ 8,00 Tapioca frango cremoso R$ 19,00 Tapioca de carne se…" at bounding box center [329, 123] width 433 height 267
